Goal: Transaction & Acquisition: Book appointment/travel/reservation

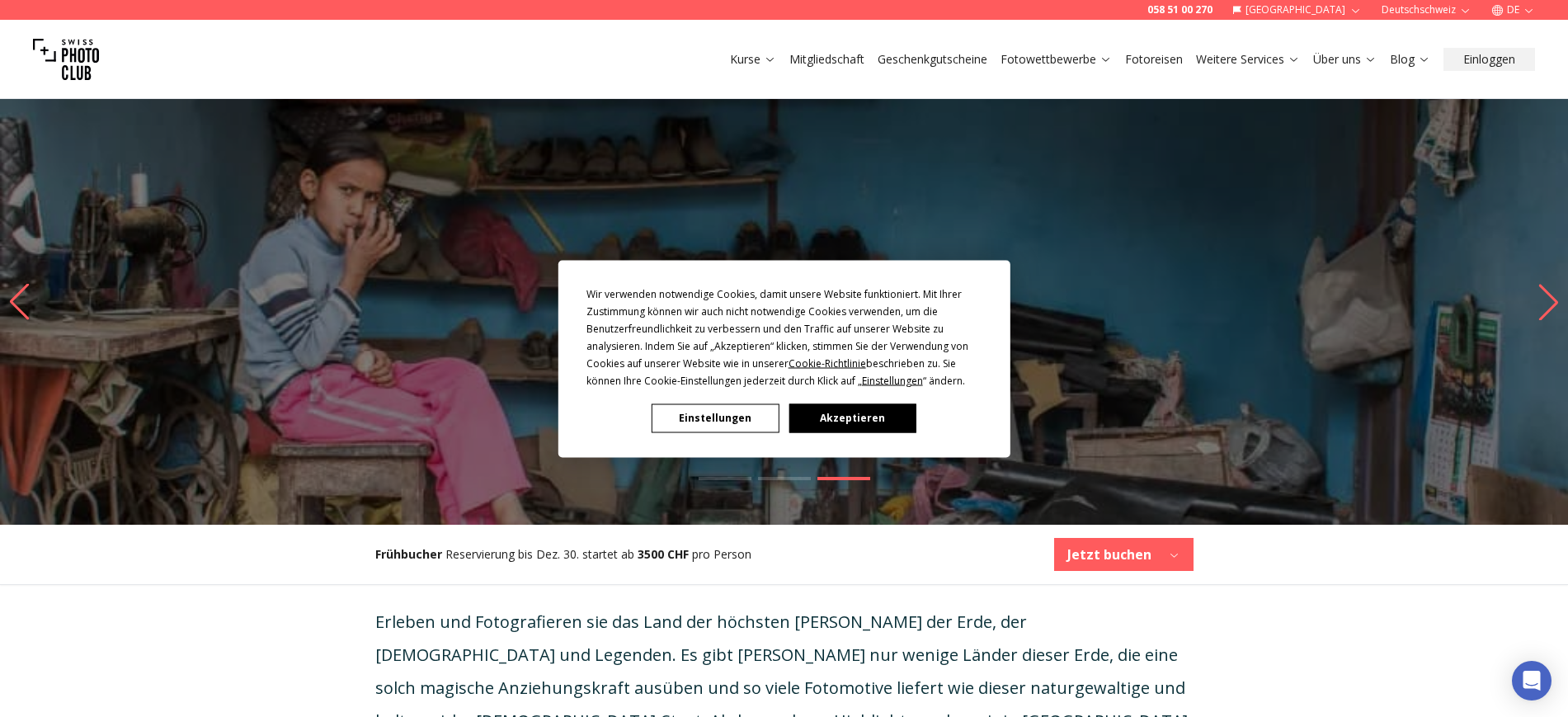
click at [854, 420] on button "Akzeptieren" at bounding box center [852, 417] width 127 height 29
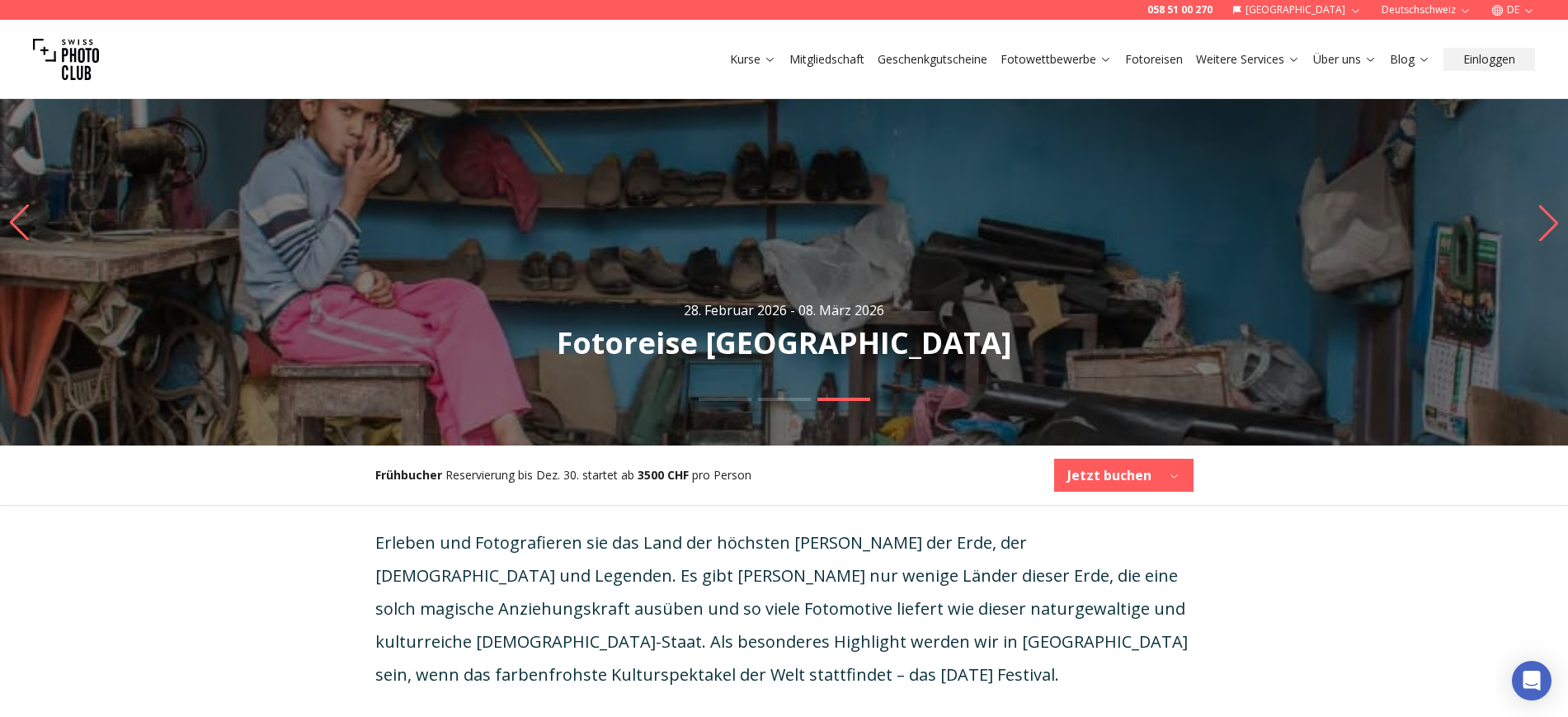
scroll to position [138, 0]
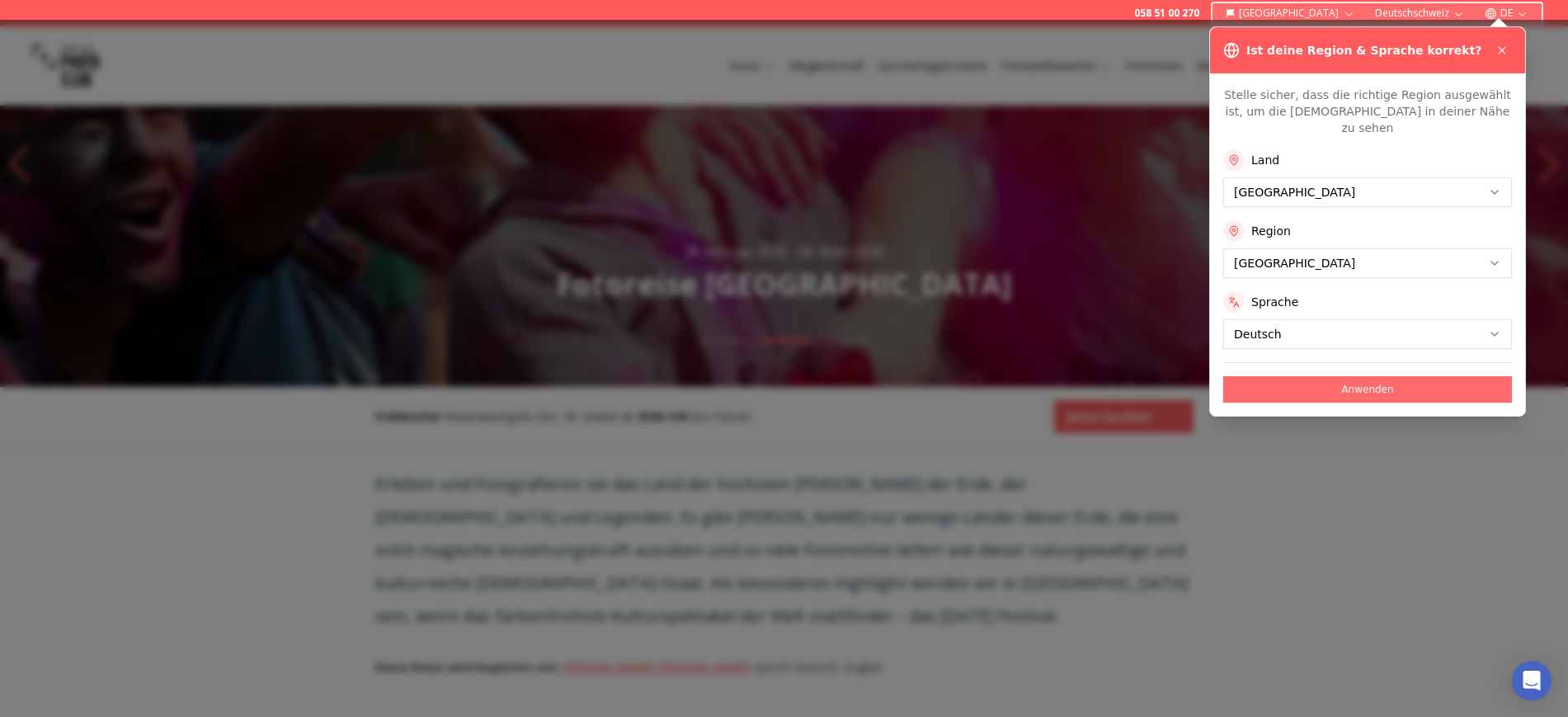
click at [1374, 376] on button "Anwenden" at bounding box center [1367, 389] width 289 height 26
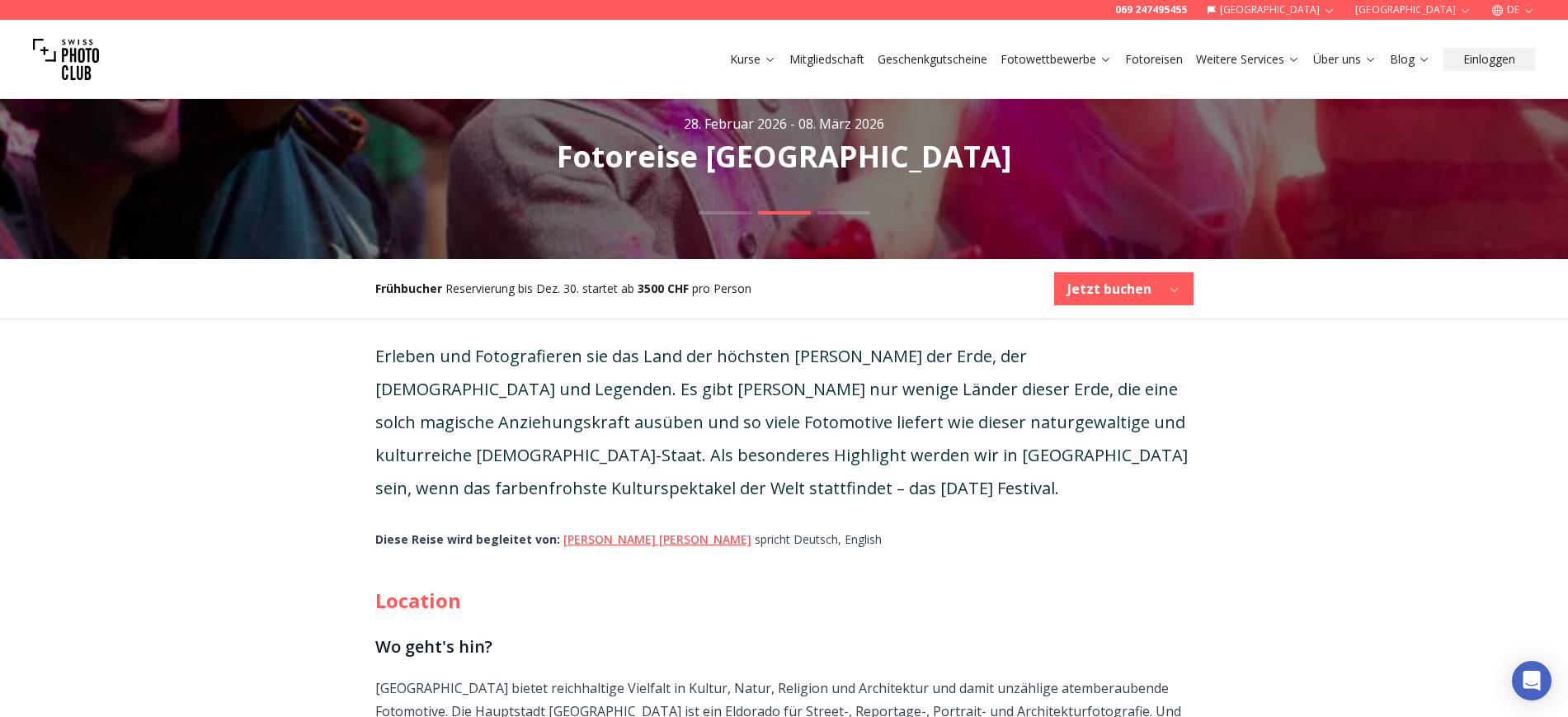
scroll to position [138, 0]
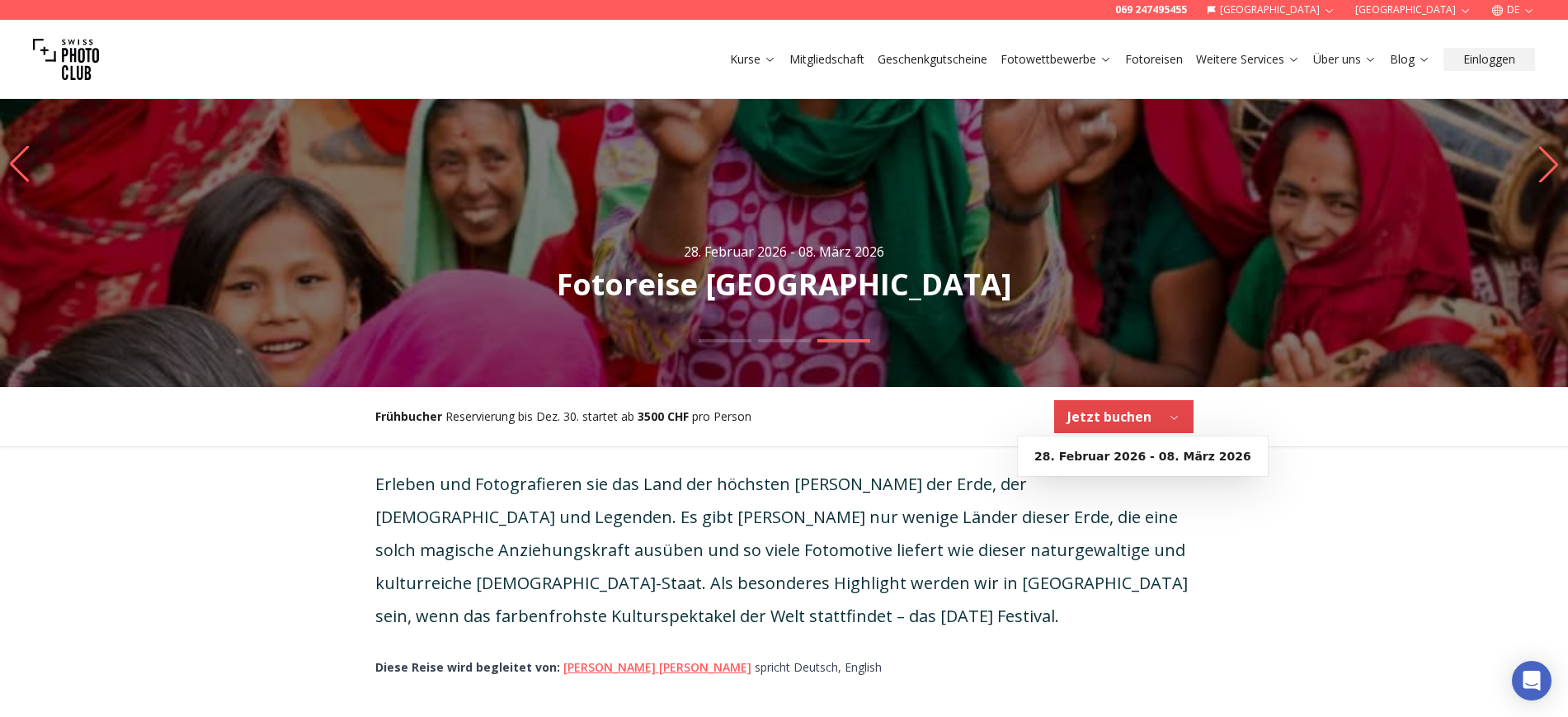
click at [1176, 415] on icon "button" at bounding box center [1174, 417] width 12 height 12
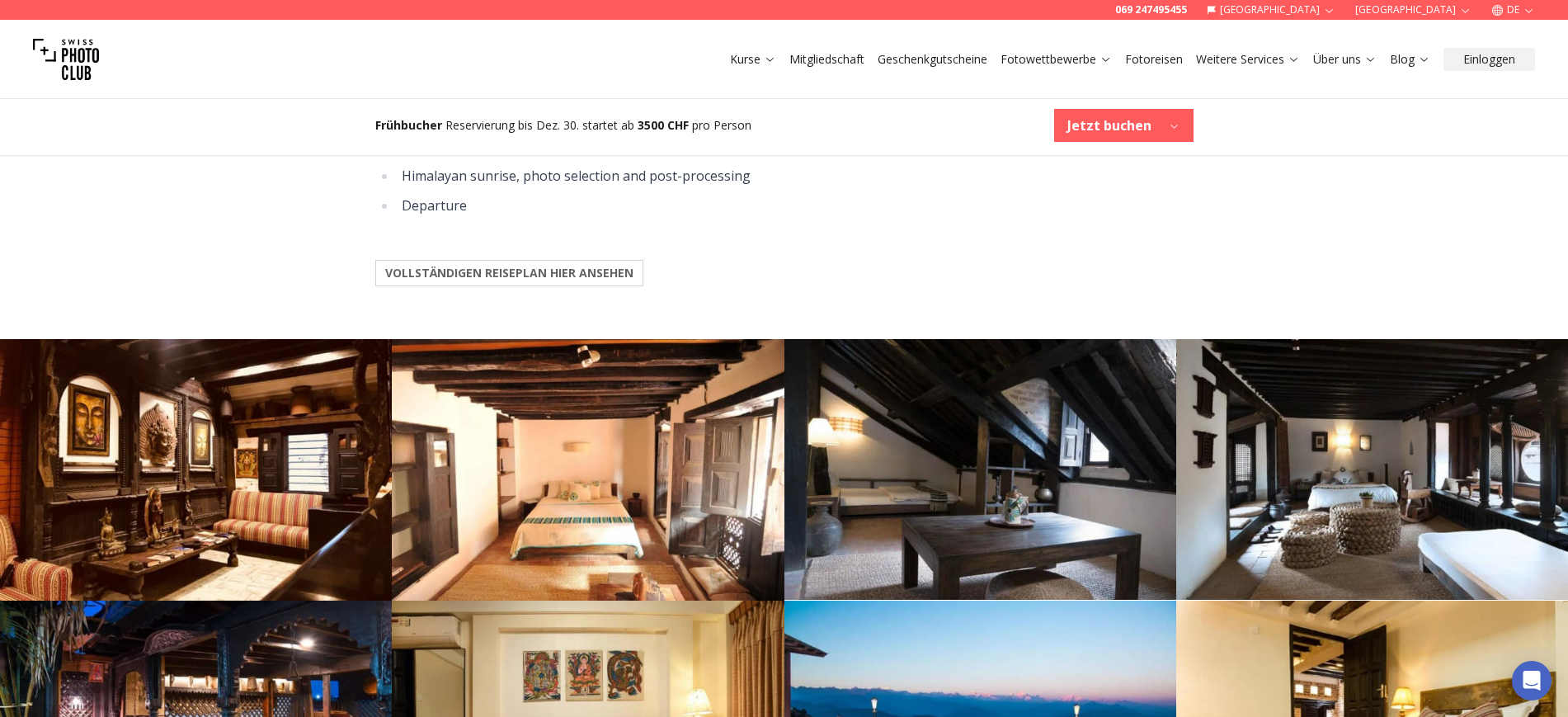
scroll to position [2337, 0]
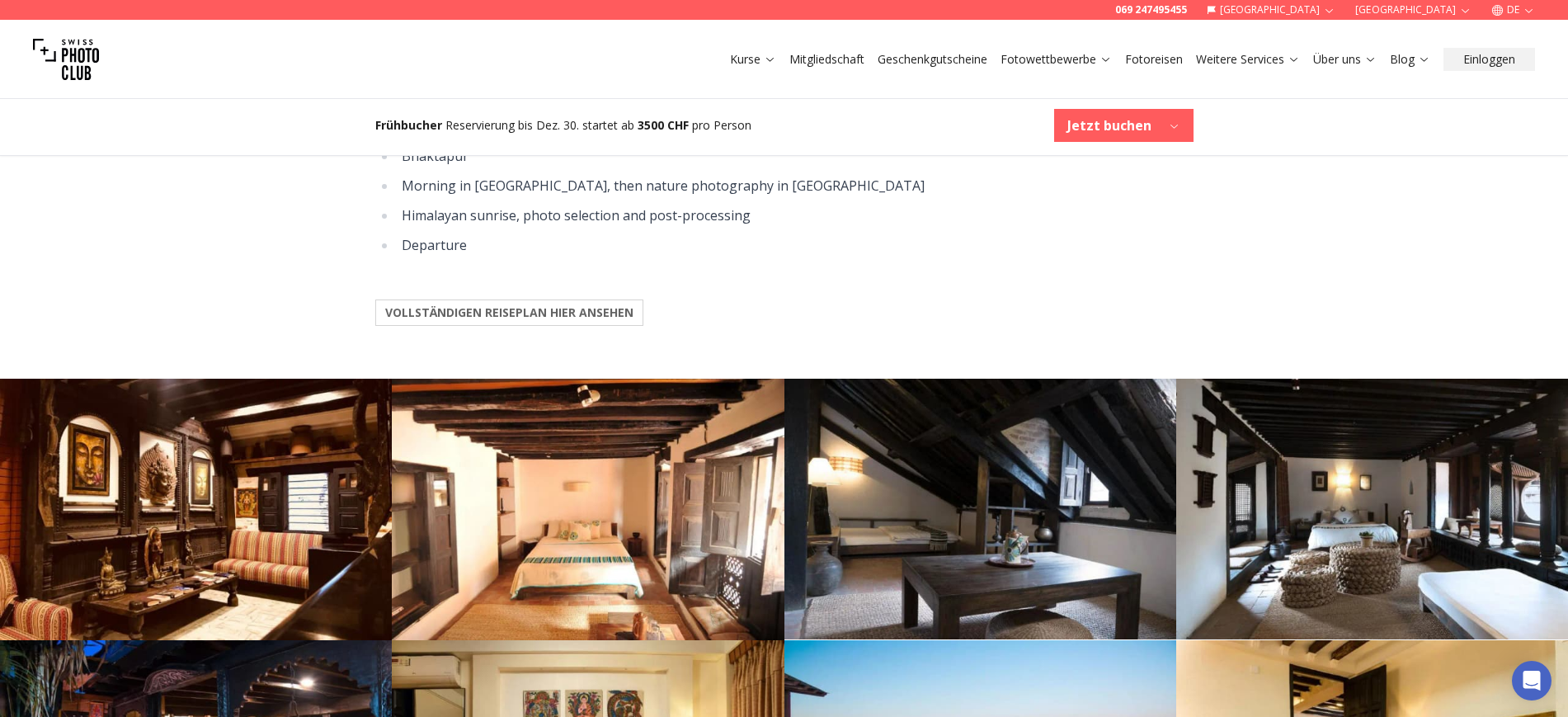
click at [552, 304] on b "VOLLSTÄNDIGEN REISEPLAN HIER ANSEHEN" at bounding box center [509, 312] width 249 height 17
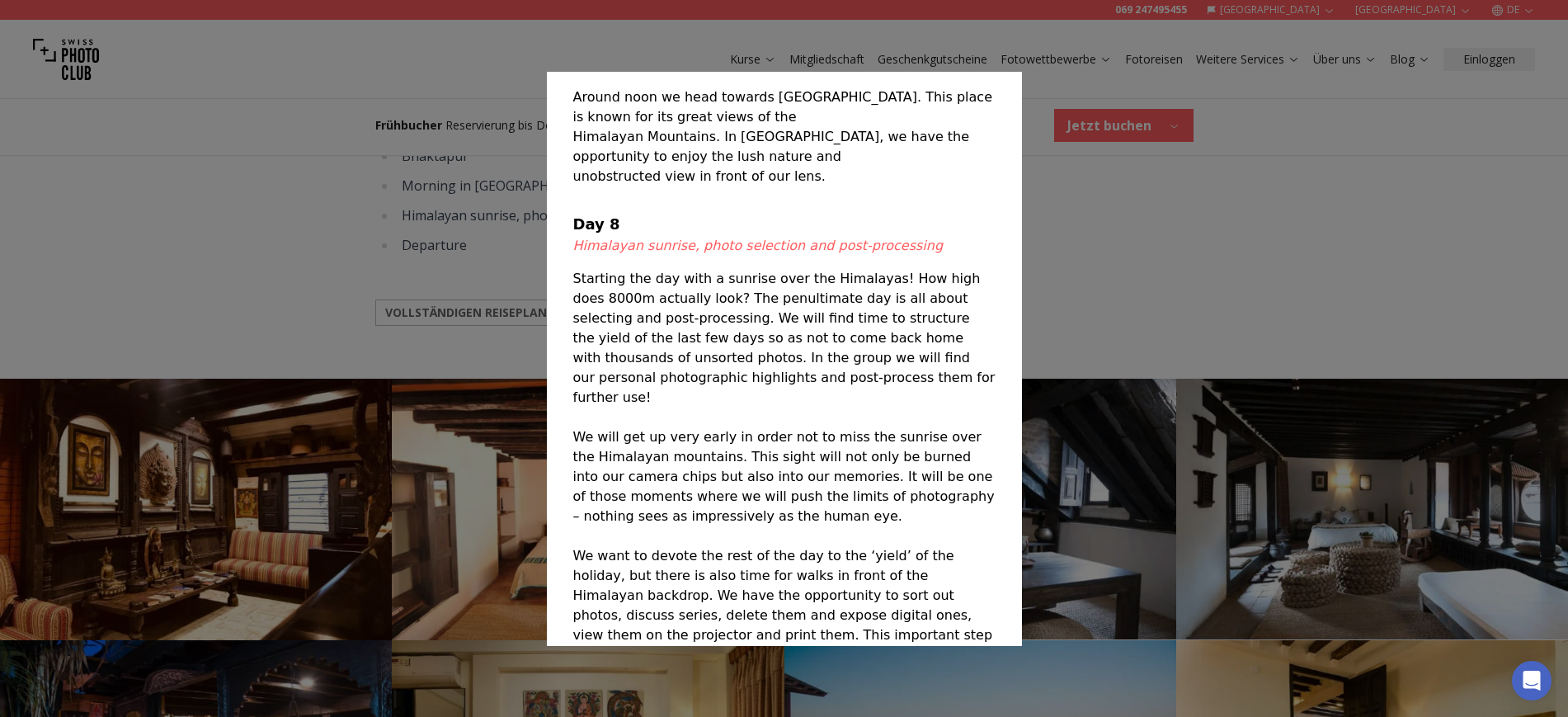
scroll to position [3485, 0]
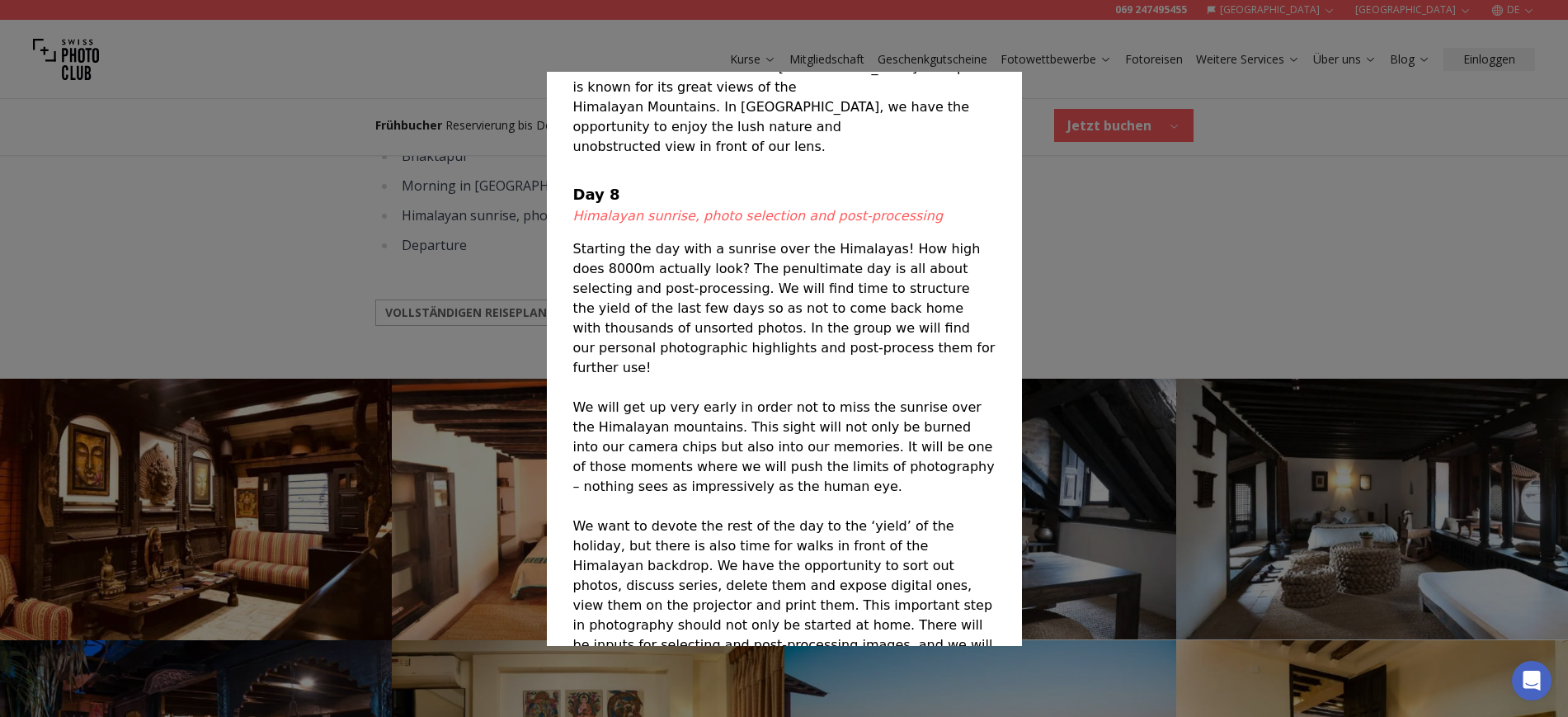
click at [1130, 278] on div at bounding box center [784, 358] width 1568 height 717
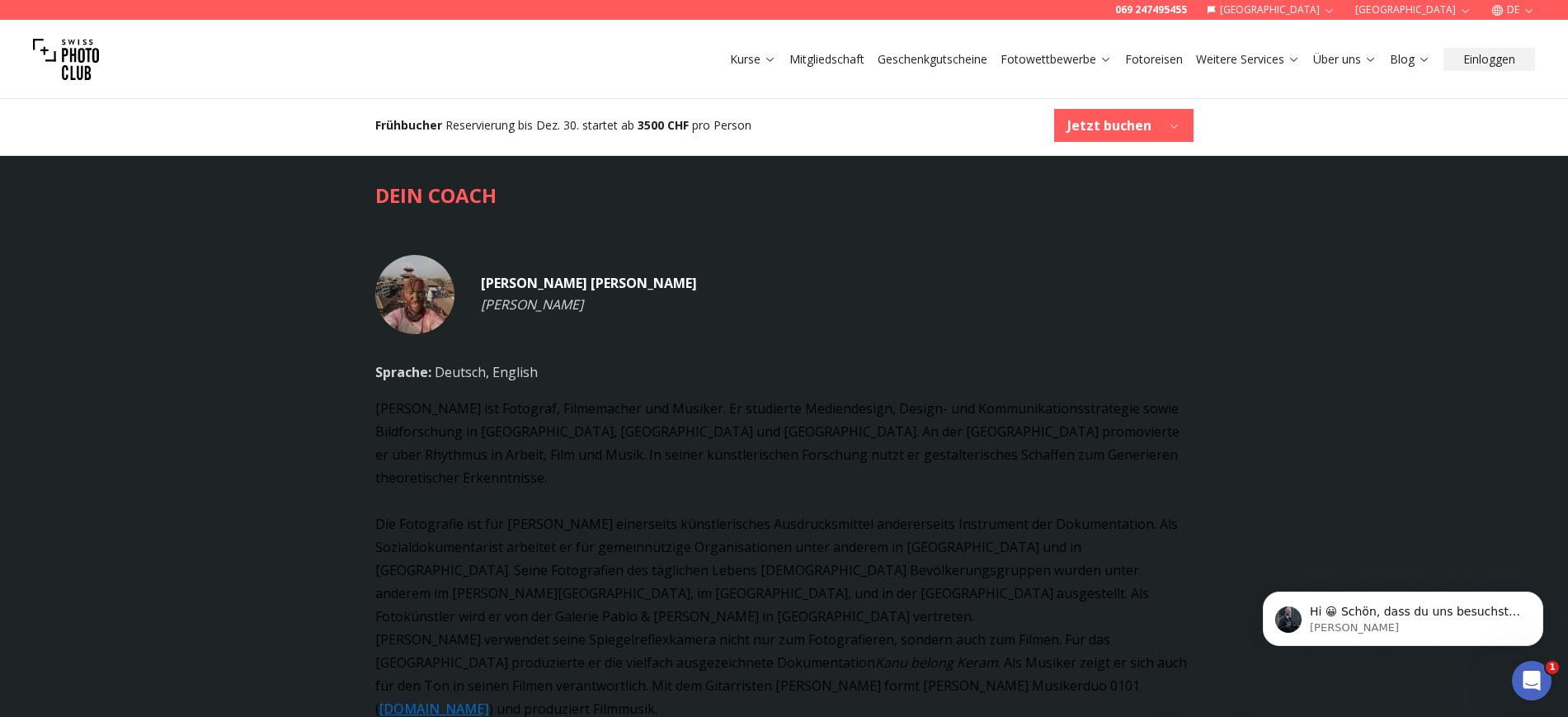
scroll to position [0, 0]
